Goal: Find specific page/section: Find specific page/section

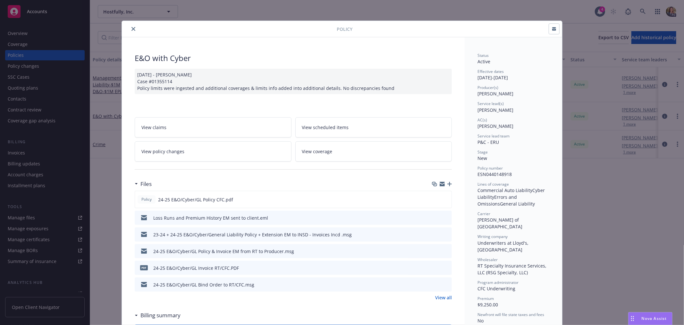
click at [132, 27] on icon "close" at bounding box center [134, 29] width 4 height 4
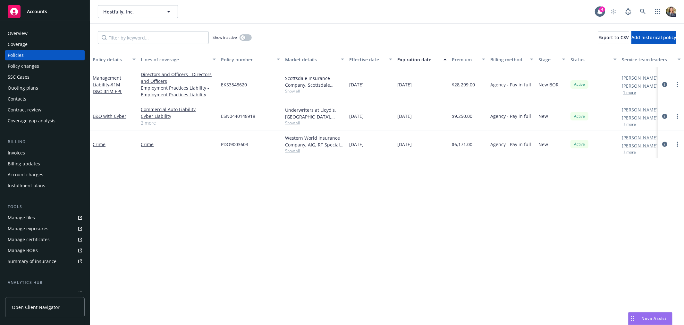
click at [49, 13] on div "Accounts" at bounding box center [45, 11] width 74 height 13
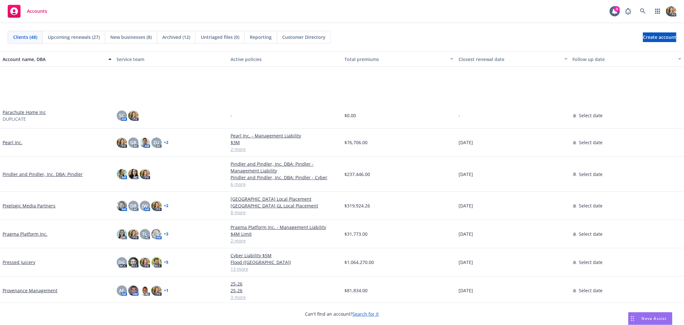
scroll to position [748, 0]
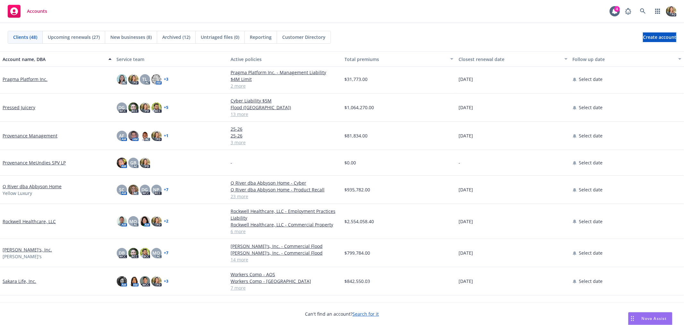
click at [34, 185] on link "Q River dba Abbyson Home" at bounding box center [32, 186] width 59 height 7
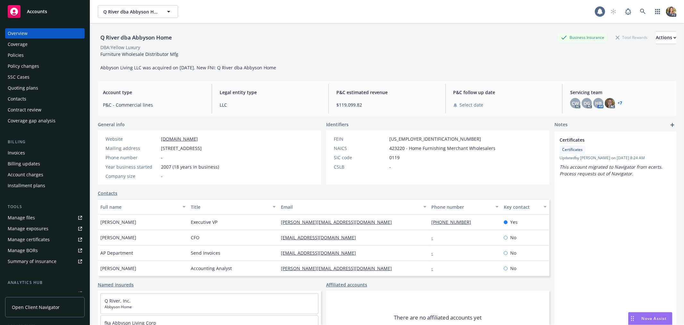
click at [47, 59] on div "Policies" at bounding box center [45, 55] width 74 height 10
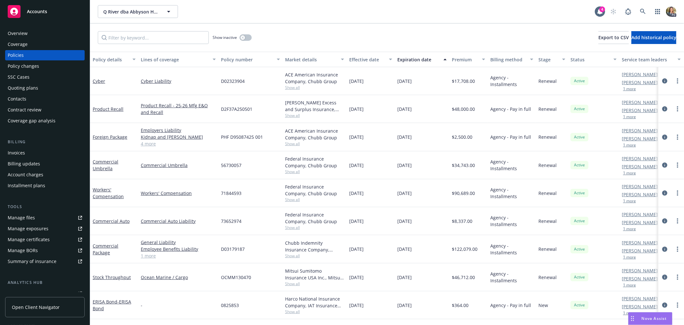
click at [43, 11] on span "Accounts" at bounding box center [37, 11] width 20 height 5
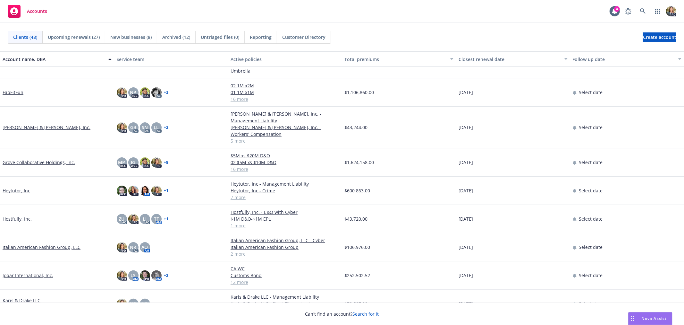
scroll to position [178, 0]
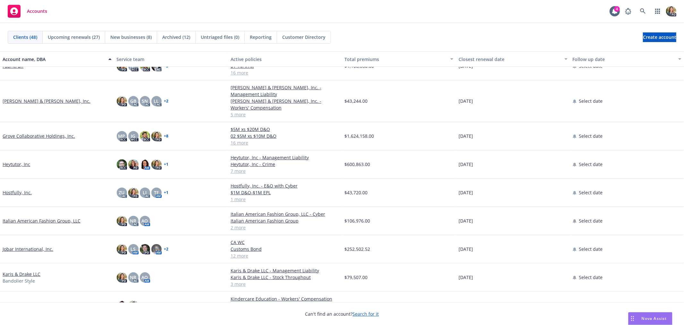
click at [42, 217] on link "Italian American Fashion Group, LLC" at bounding box center [42, 220] width 78 height 7
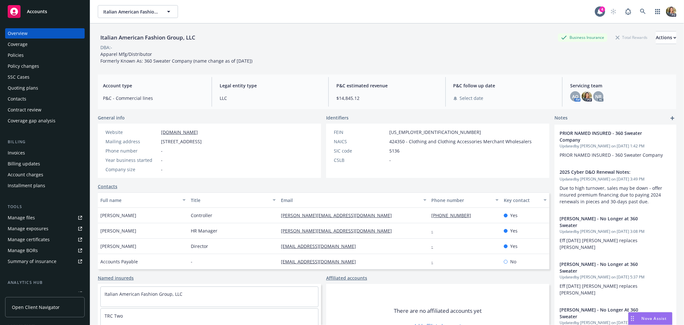
click at [18, 56] on div "Policies" at bounding box center [16, 55] width 16 height 10
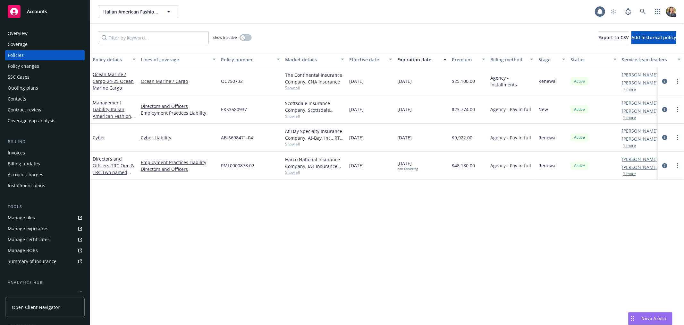
click at [34, 156] on div "Invoices" at bounding box center [45, 153] width 74 height 10
